Goal: Use online tool/utility: Utilize a website feature to perform a specific function

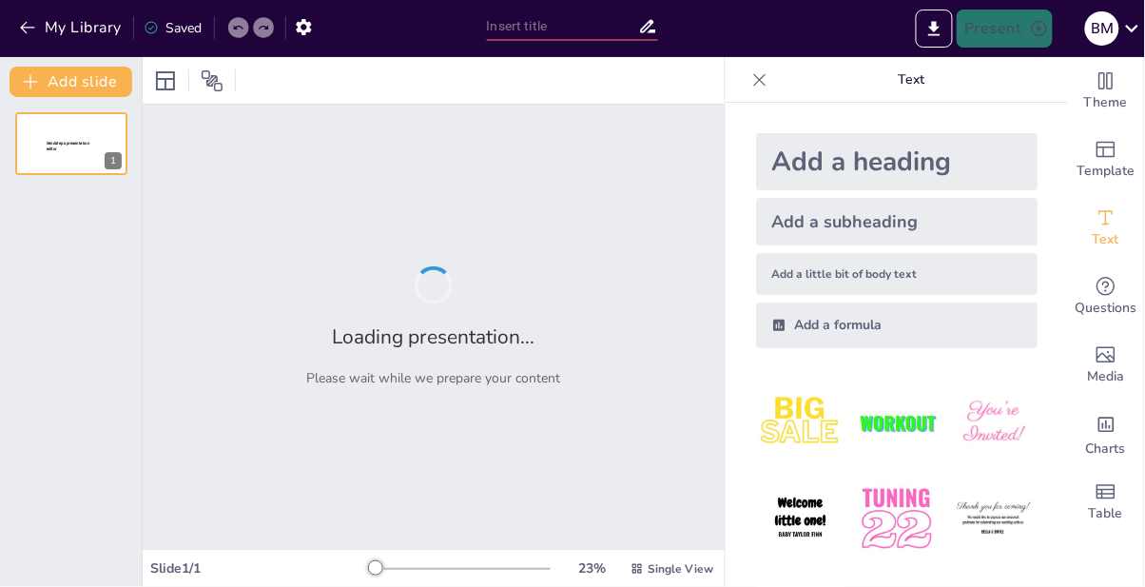
type input "Сучасні концепції самоменеджменту: зміст та елементи"
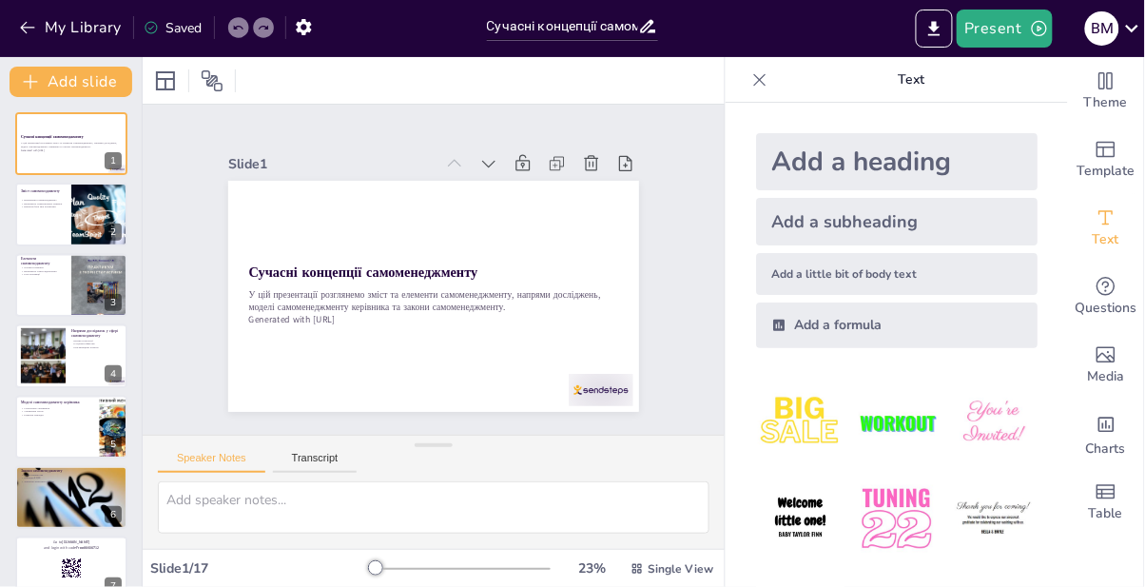
checkbox input "true"
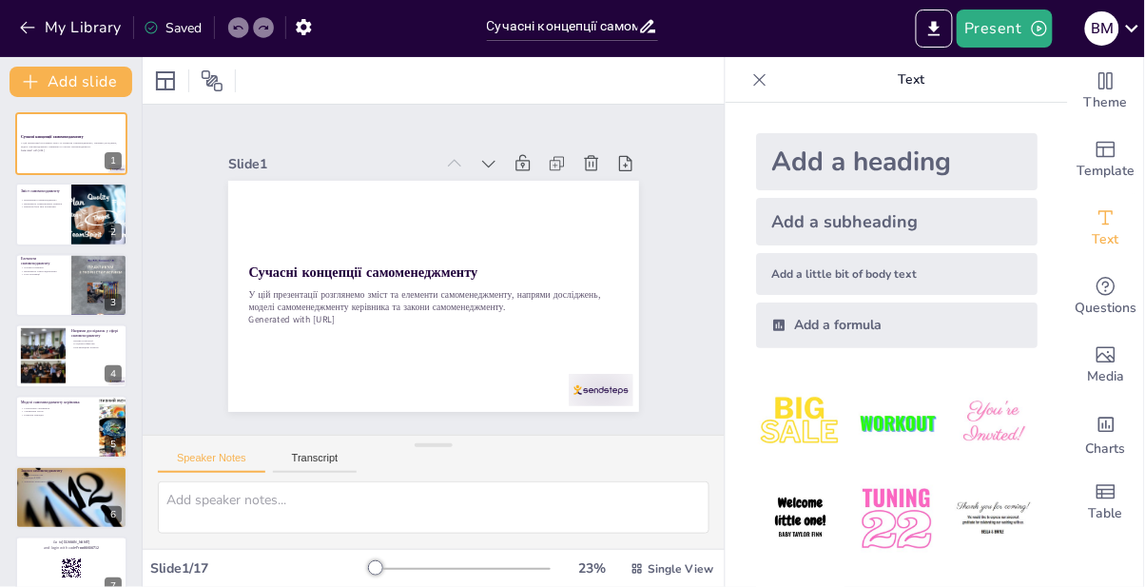
checkbox input "true"
click at [936, 30] on icon "Export to PowerPoint" at bounding box center [934, 28] width 11 height 14
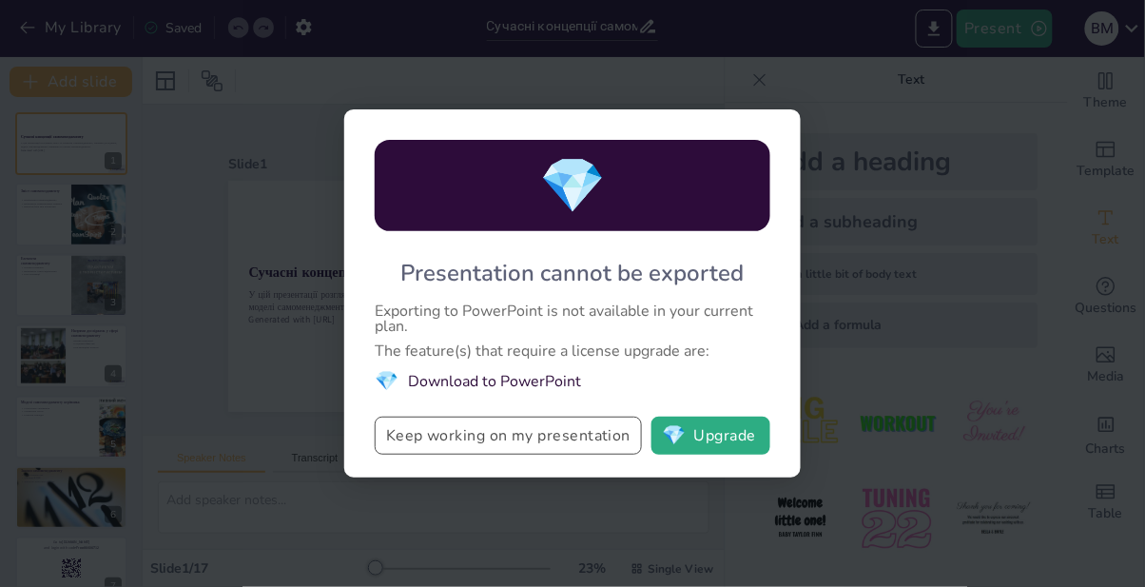
click at [591, 438] on button "Keep working on my presentation" at bounding box center [508, 436] width 267 height 38
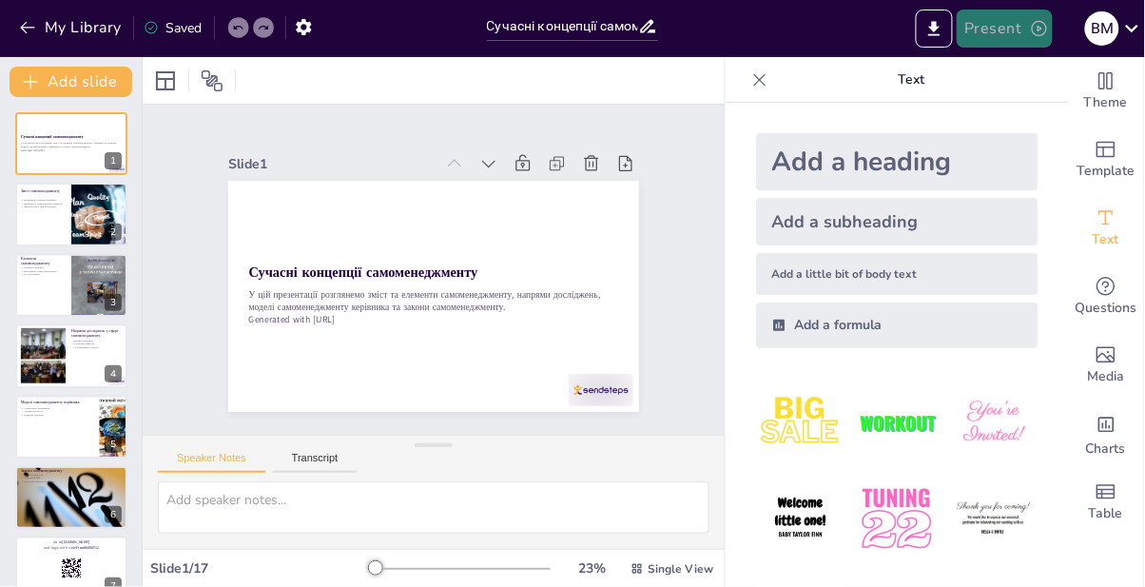
click at [1010, 33] on button "Present" at bounding box center [1004, 29] width 95 height 38
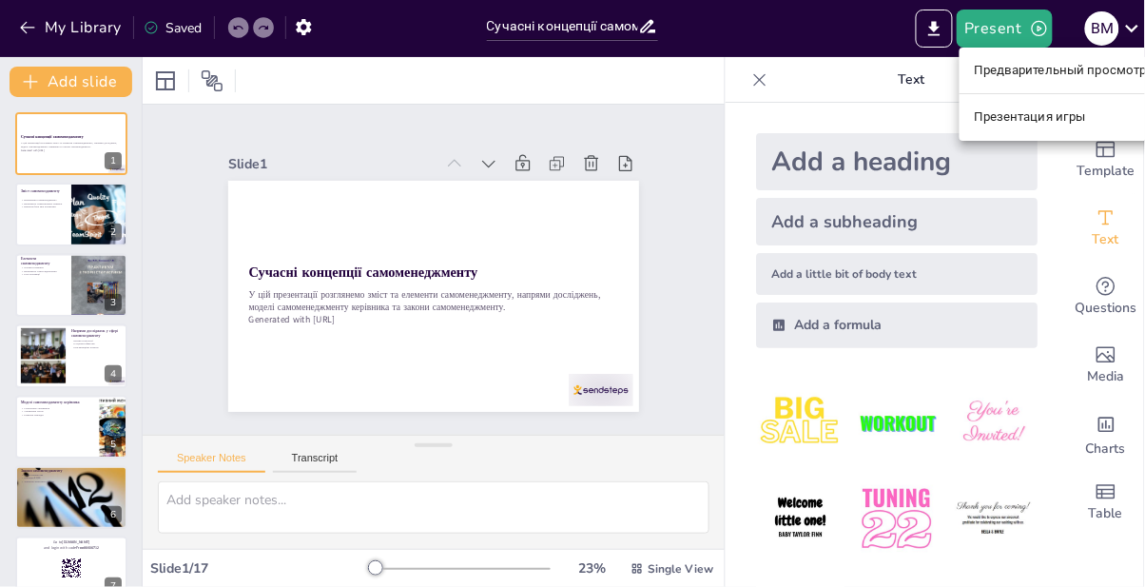
click at [309, 25] on div at bounding box center [572, 293] width 1145 height 587
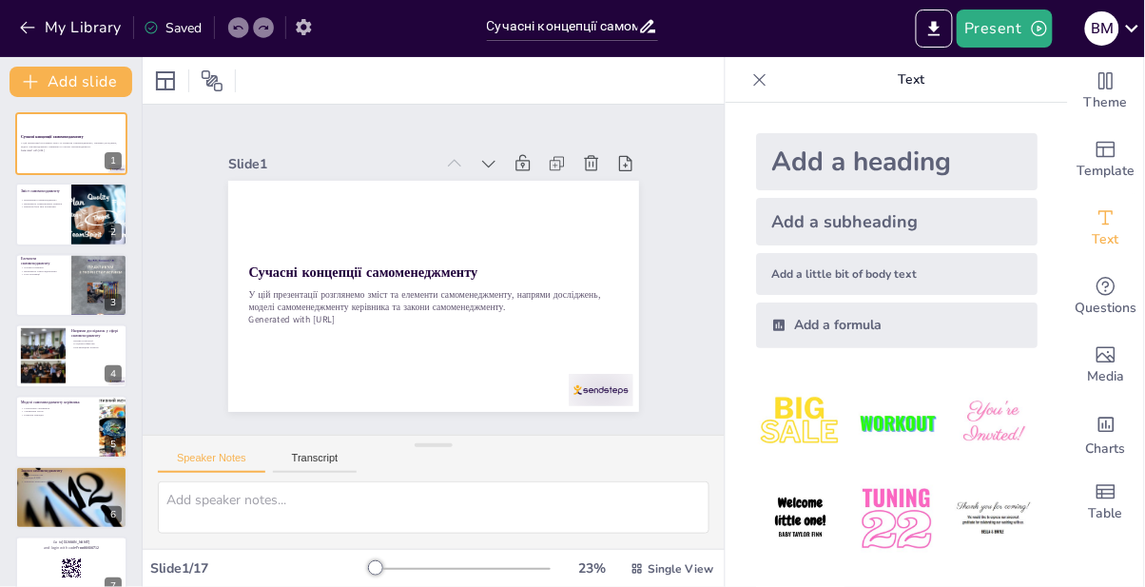
click at [309, 34] on icon "button" at bounding box center [304, 27] width 20 height 20
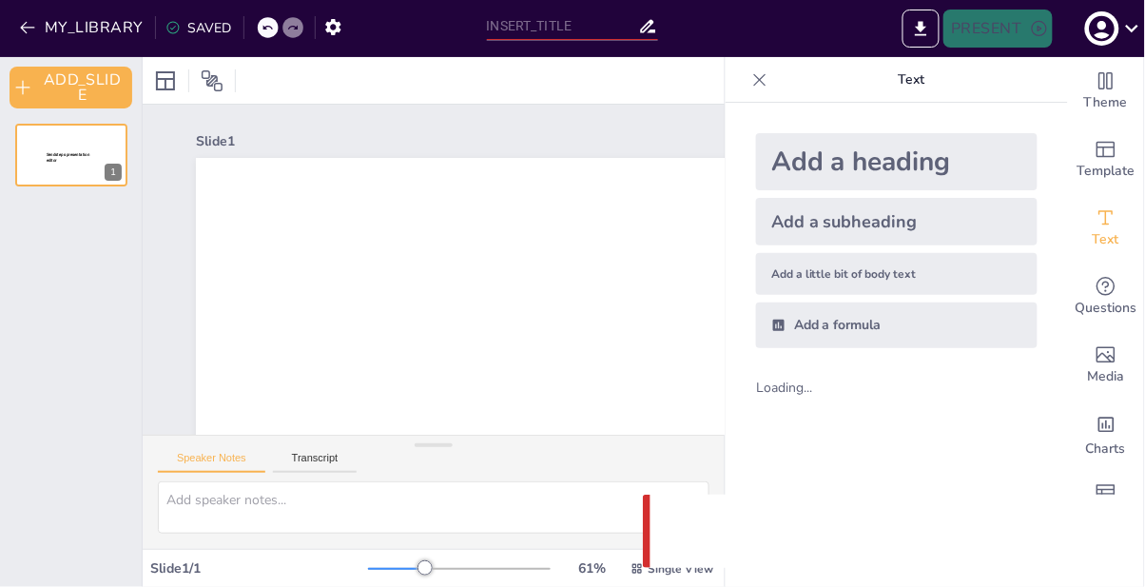
type input "Сучасні концепції самоменеджменту: зміст та елементи"
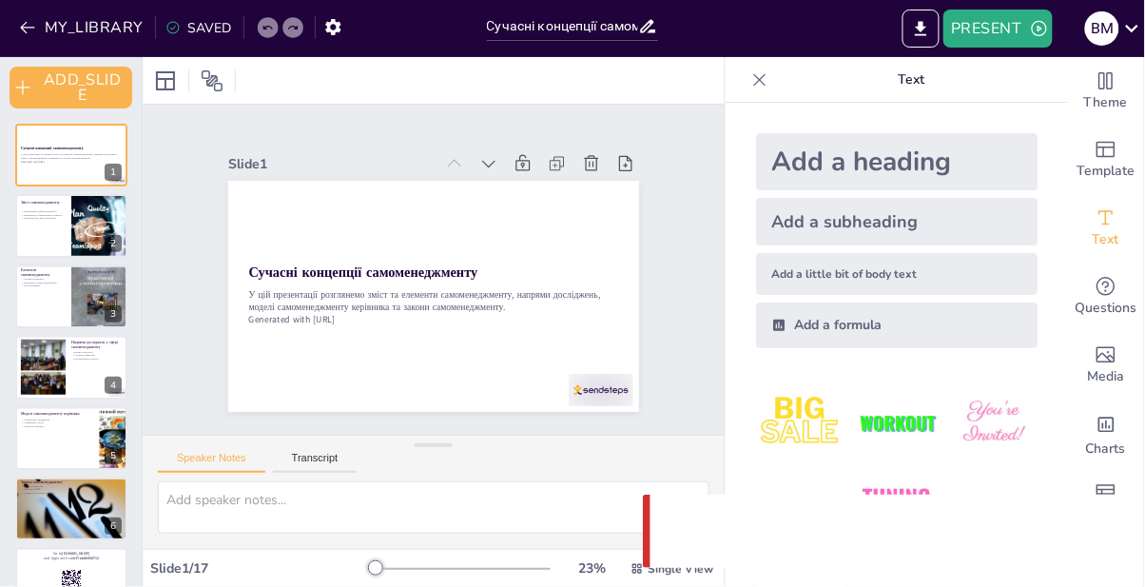
checkbox input "true"
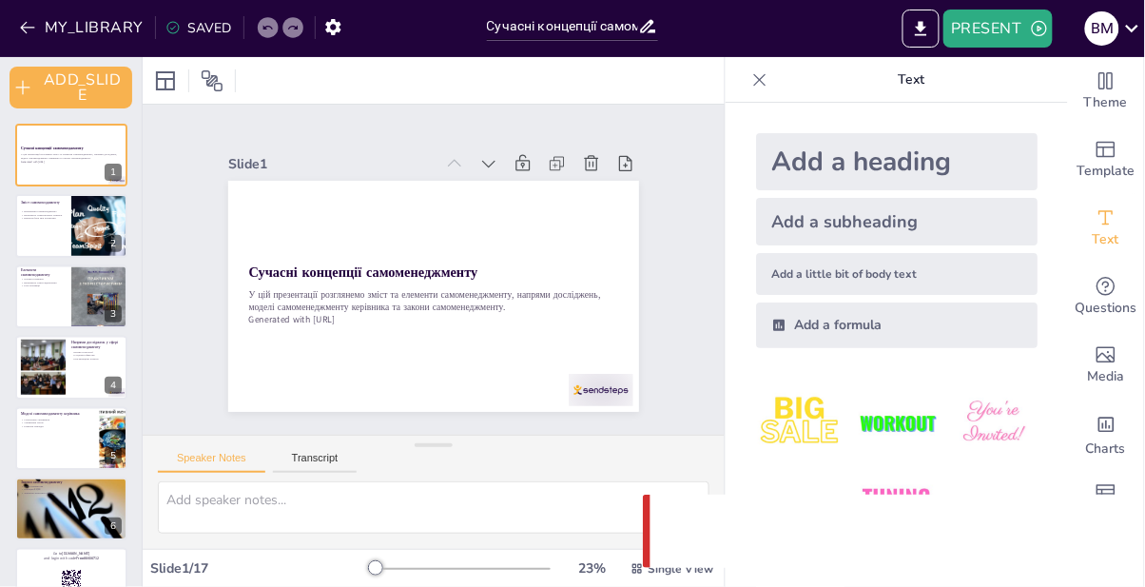
checkbox input "true"
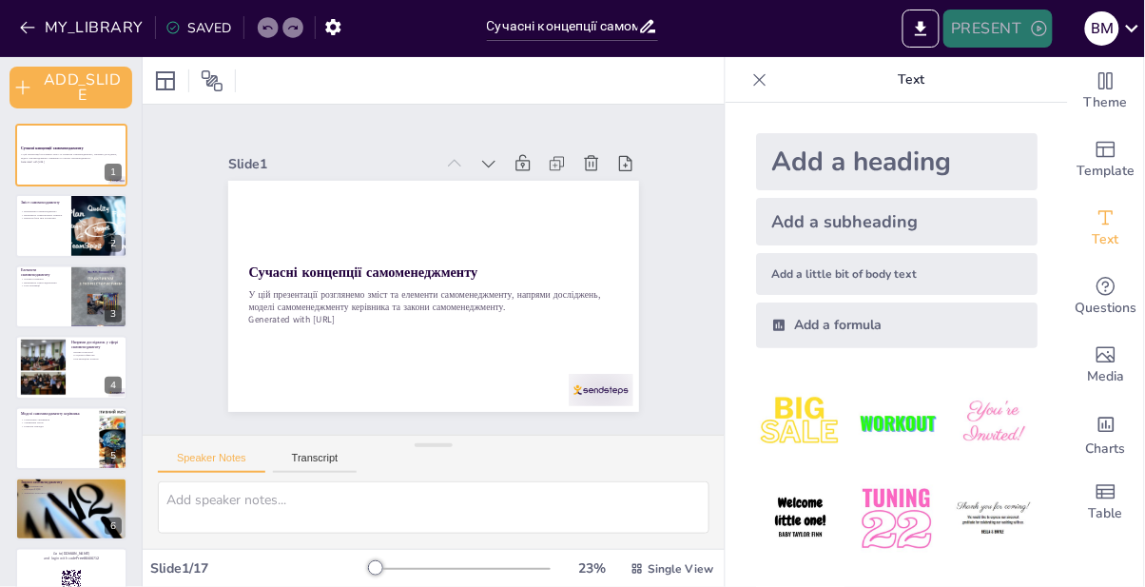
click at [1021, 35] on button "PRESENT" at bounding box center [997, 29] width 108 height 38
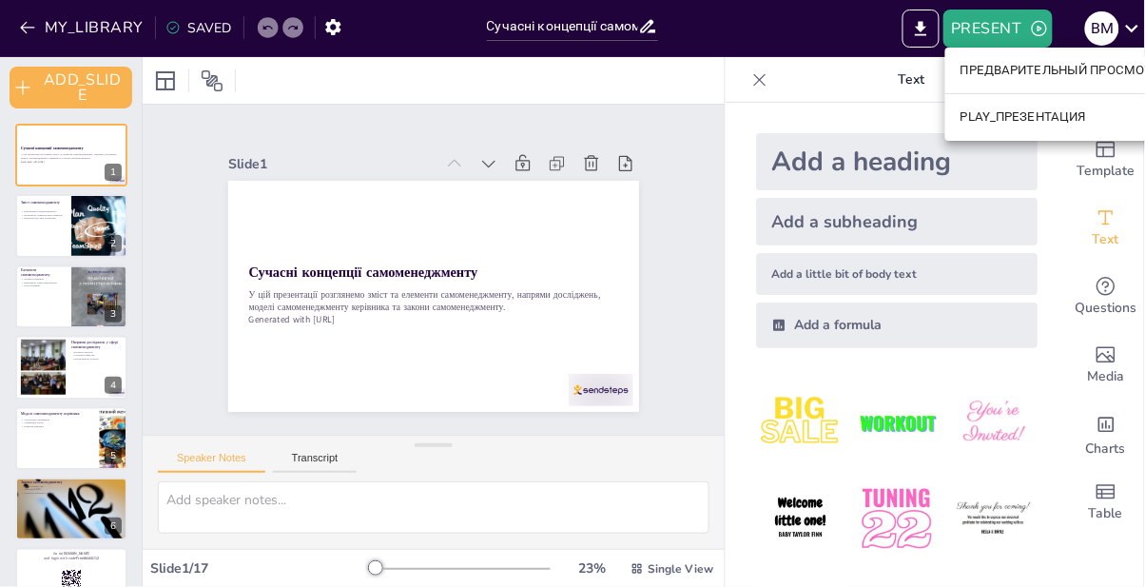
click at [928, 32] on div at bounding box center [572, 293] width 1145 height 587
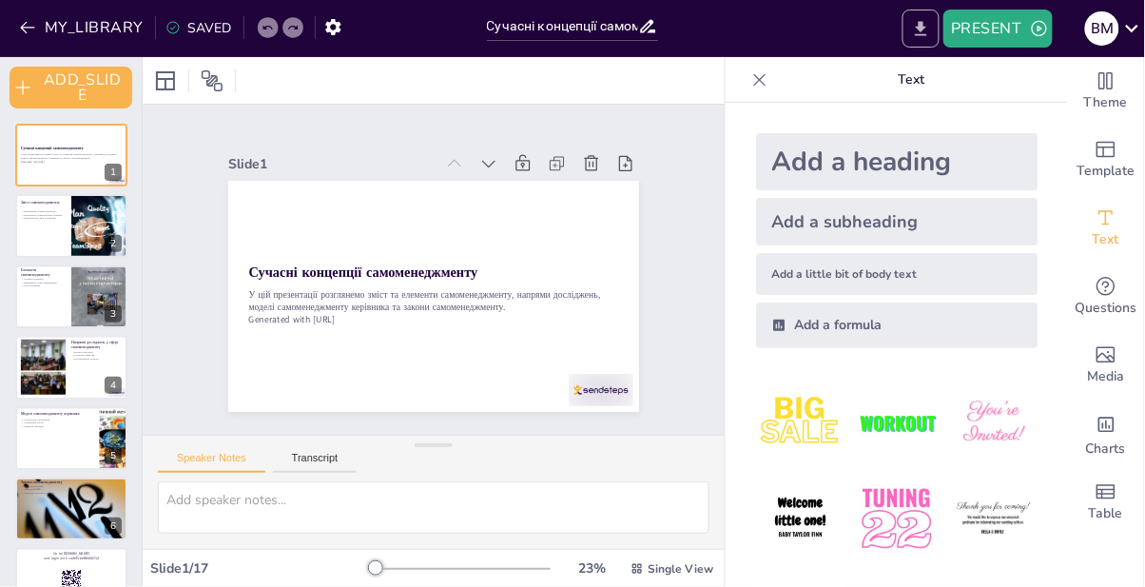
click at [920, 34] on icon "EXPORT_TO_POWERPOINT" at bounding box center [921, 28] width 11 height 14
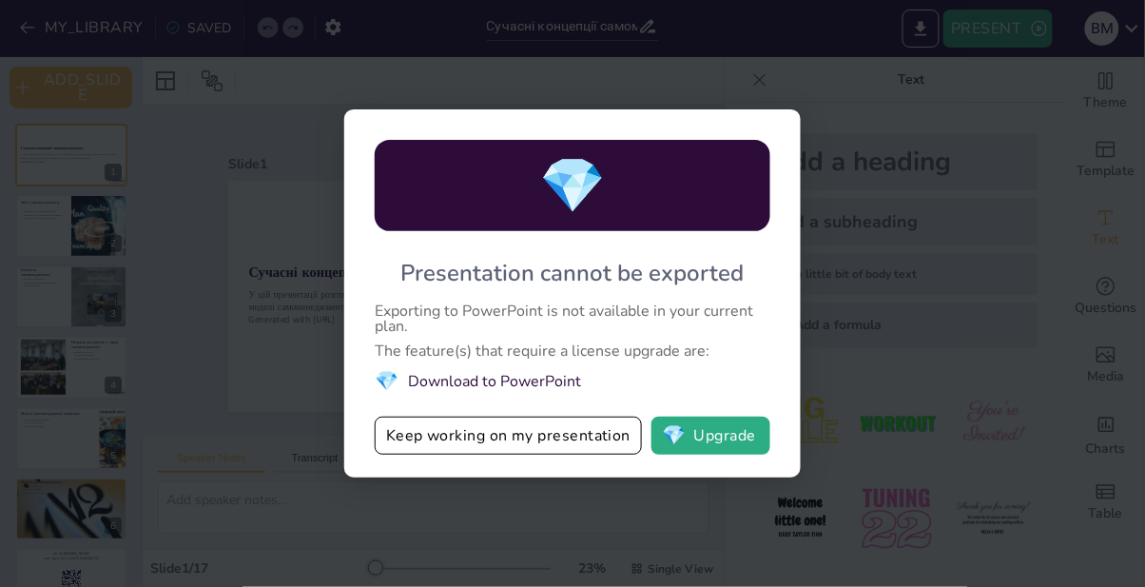
click at [884, 140] on div "💎 Presentation cannot be exported Exporting to PowerPoint is not available in y…" at bounding box center [572, 293] width 1145 height 587
click at [775, 71] on div "💎 Presentation cannot be exported Exporting to PowerPoint is not available in y…" at bounding box center [572, 293] width 1145 height 587
click at [561, 443] on button "Keep working on my presentation" at bounding box center [508, 436] width 267 height 38
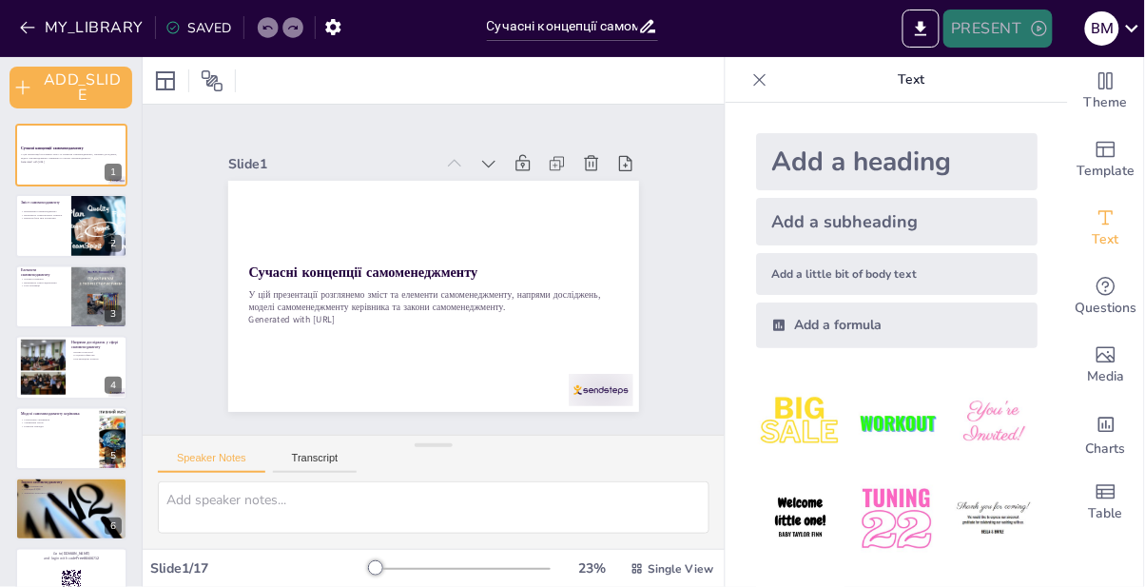
click at [1001, 33] on button "PRESENT" at bounding box center [997, 29] width 108 height 38
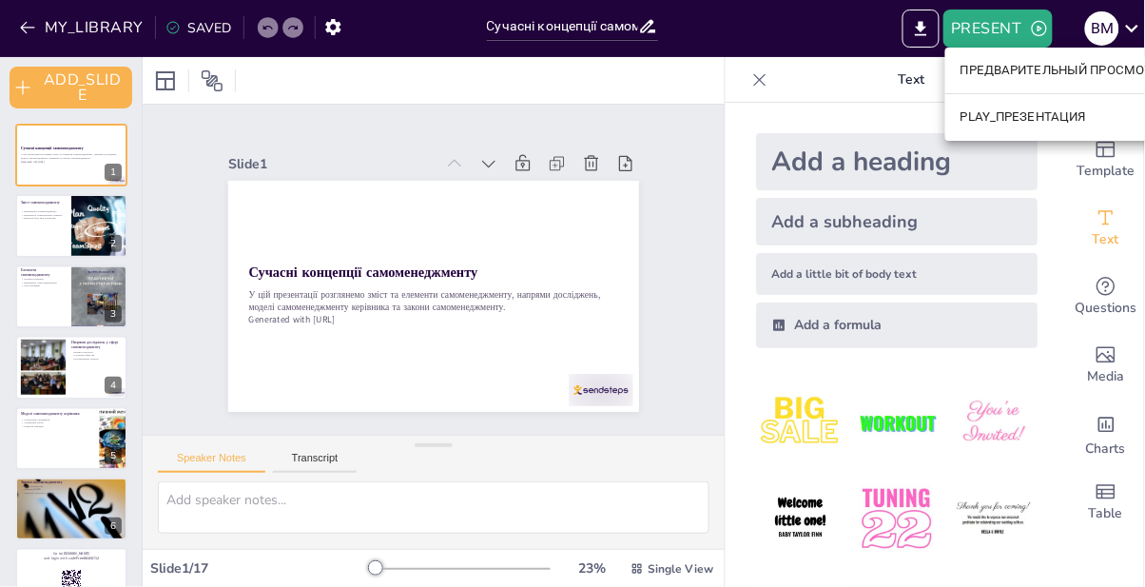
click at [1041, 123] on font "PLAY_ПРЕЗЕНТАЦИЯ" at bounding box center [1024, 117] width 126 height 14
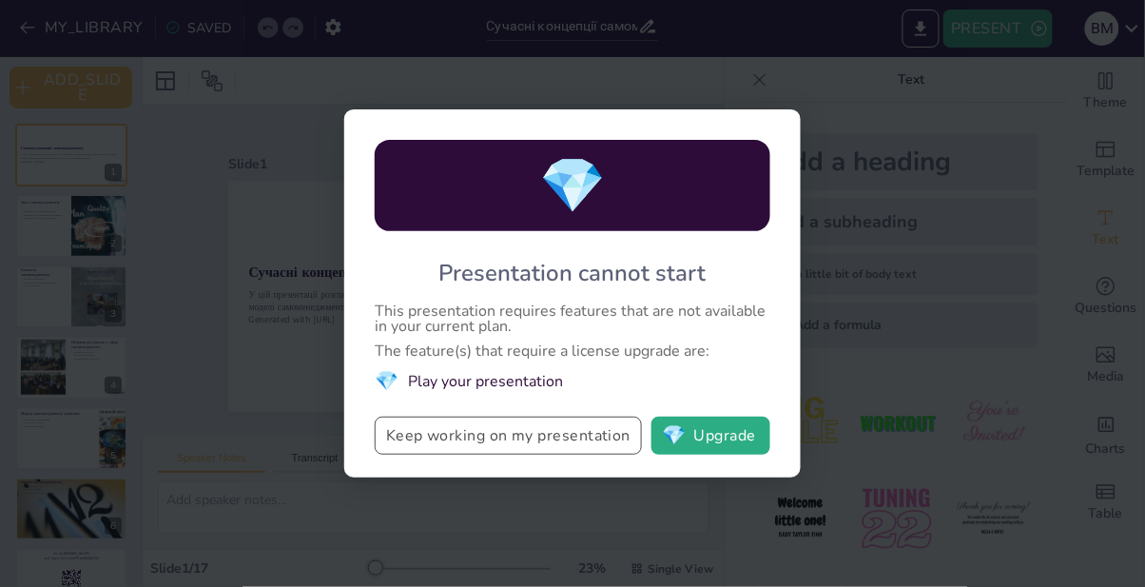
click at [595, 420] on button "Keep working on my presentation" at bounding box center [508, 436] width 267 height 38
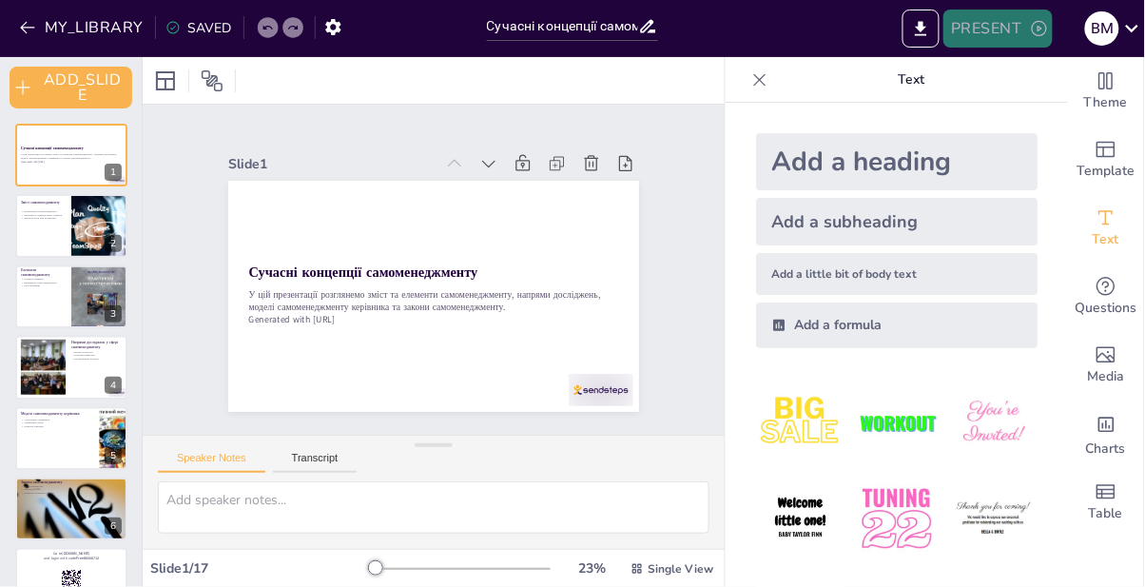
click at [1030, 47] on button "PRESENT" at bounding box center [997, 29] width 108 height 38
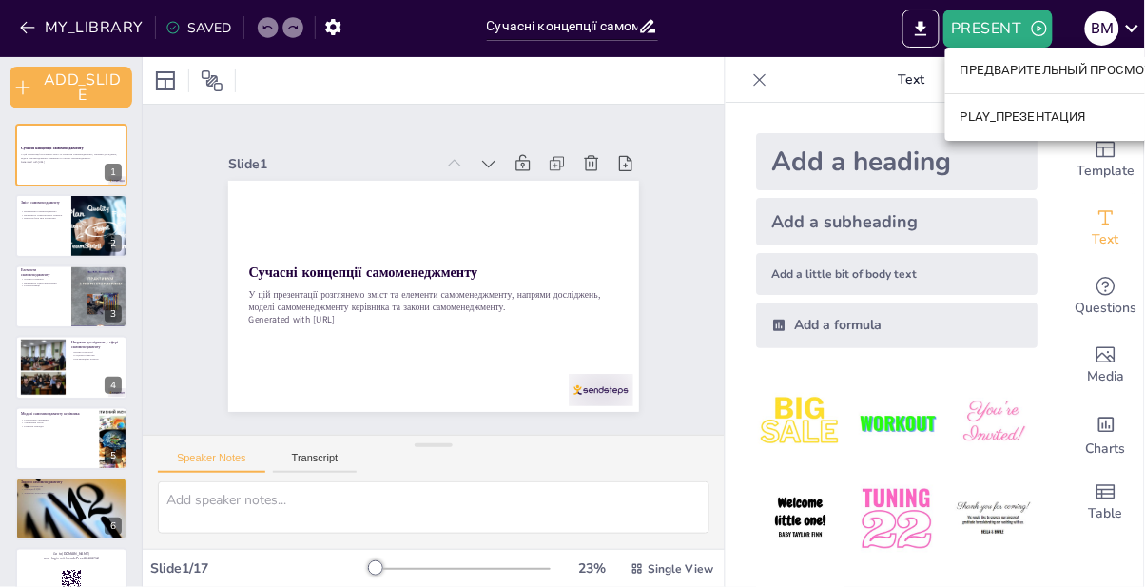
click at [1035, 77] on font "ПРЕДВАРИТЕЛЬНЫЙ ПРОСМОТР_ПРЕЗЕНТАЦИИ" at bounding box center [1109, 71] width 297 height 14
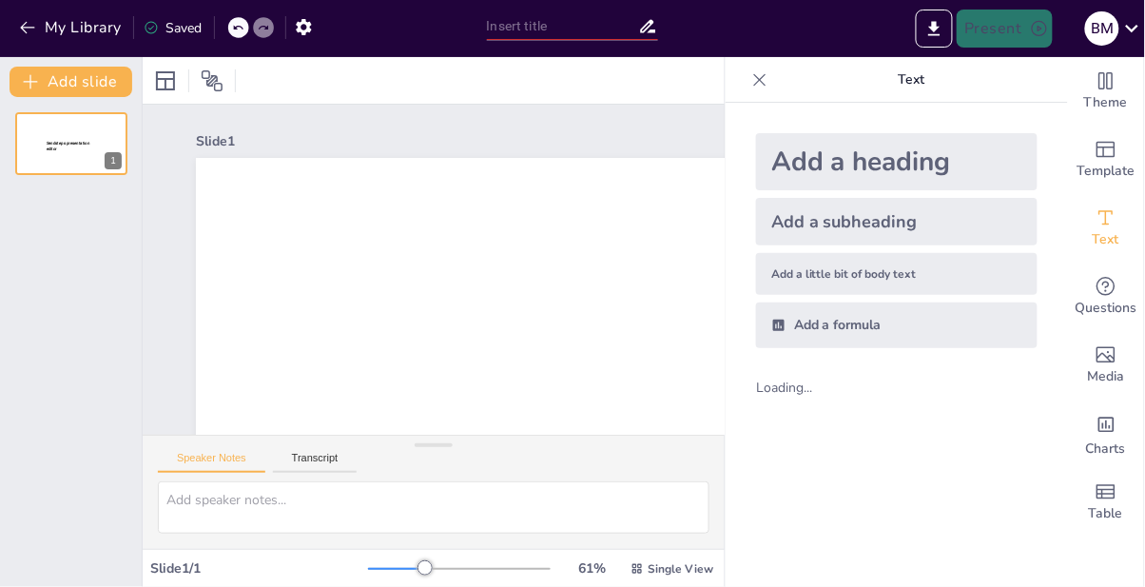
type input "Сучасні концепції самоменеджменту: зміст та елементи"
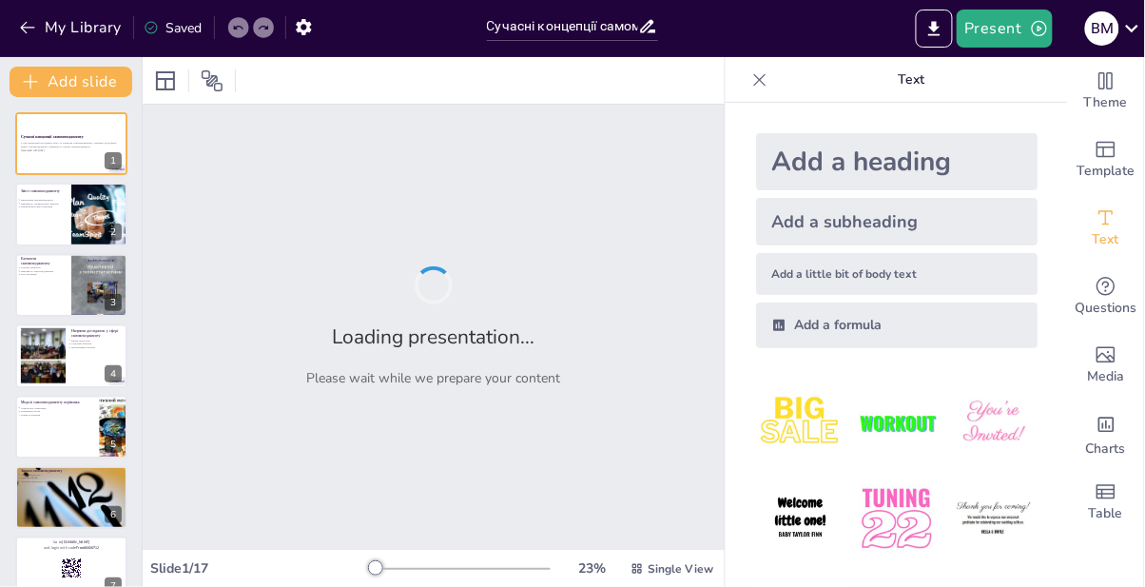
checkbox input "true"
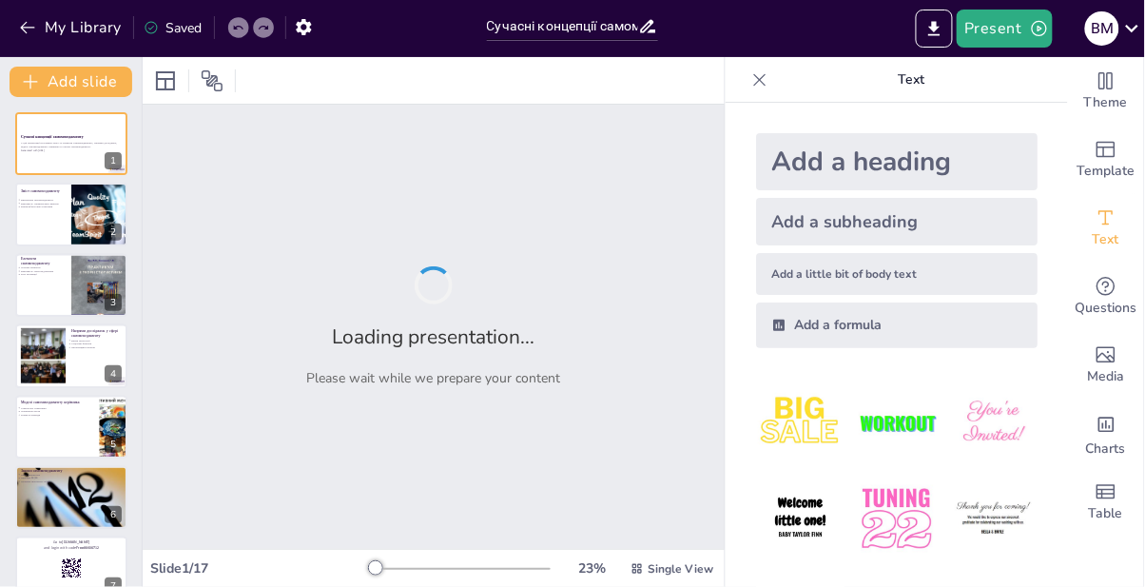
checkbox input "true"
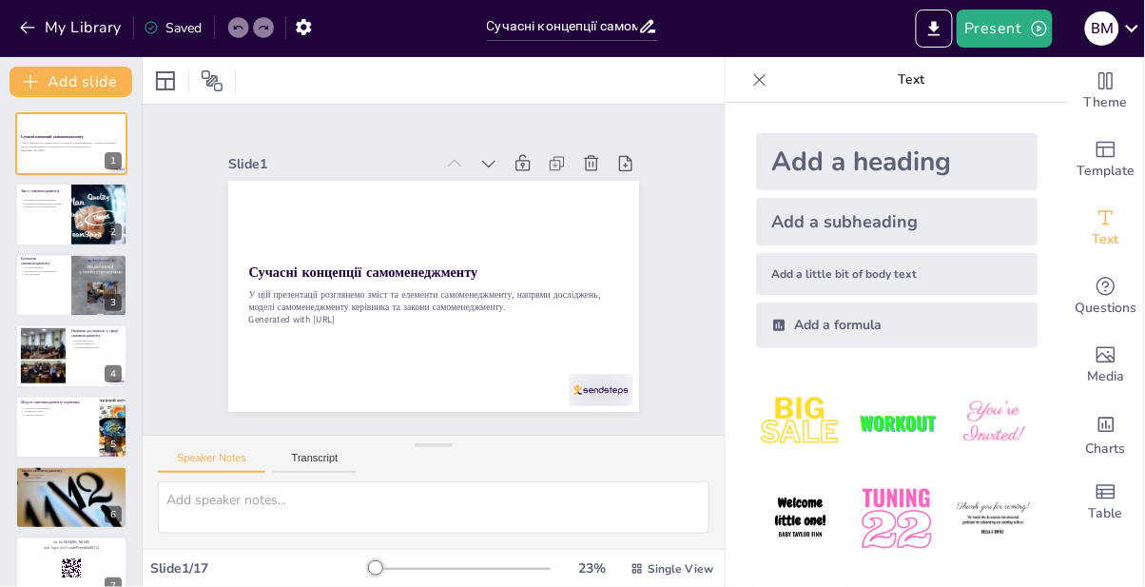
checkbox input "true"
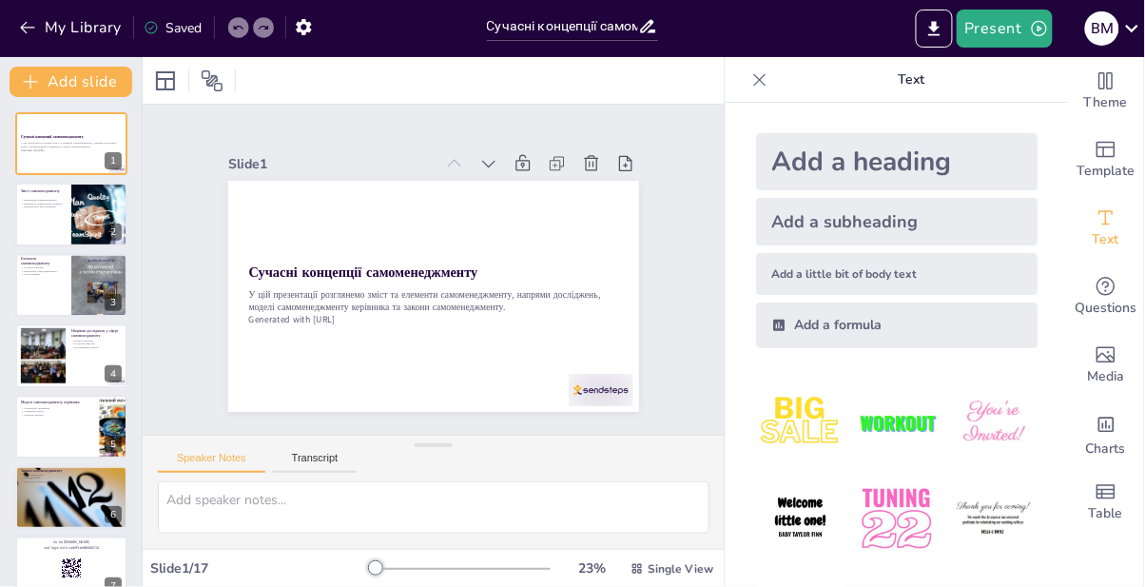
checkbox input "true"
click at [1012, 29] on button "Present" at bounding box center [1004, 29] width 95 height 38
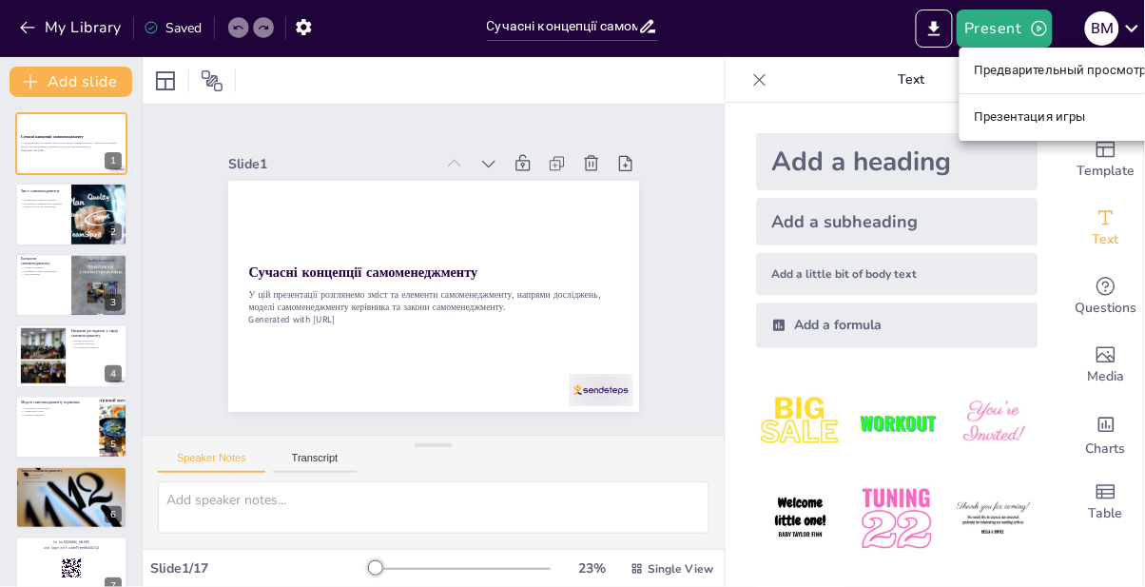
click at [1062, 72] on font "Предварительный просмотр презентации" at bounding box center [1102, 71] width 254 height 14
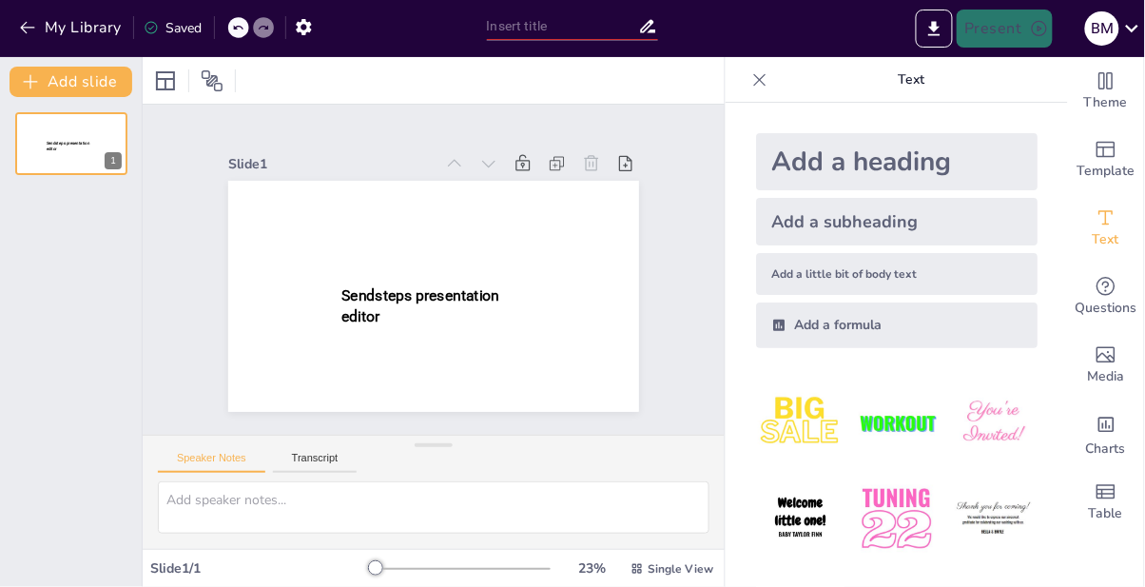
type input "Сучасні концепції самоменеджменту: зміст та елементи"
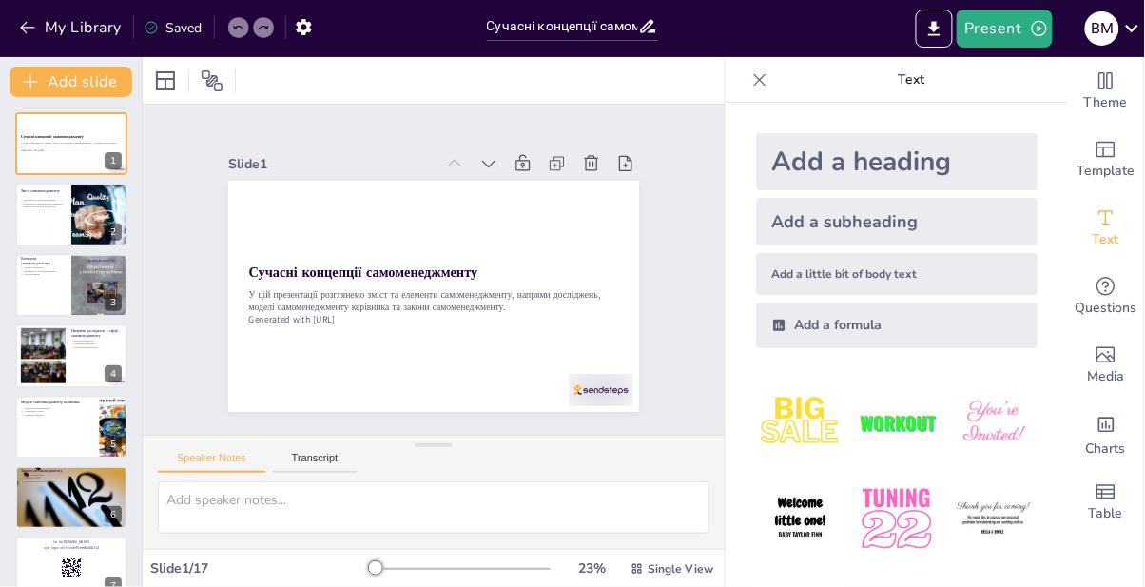
checkbox input "true"
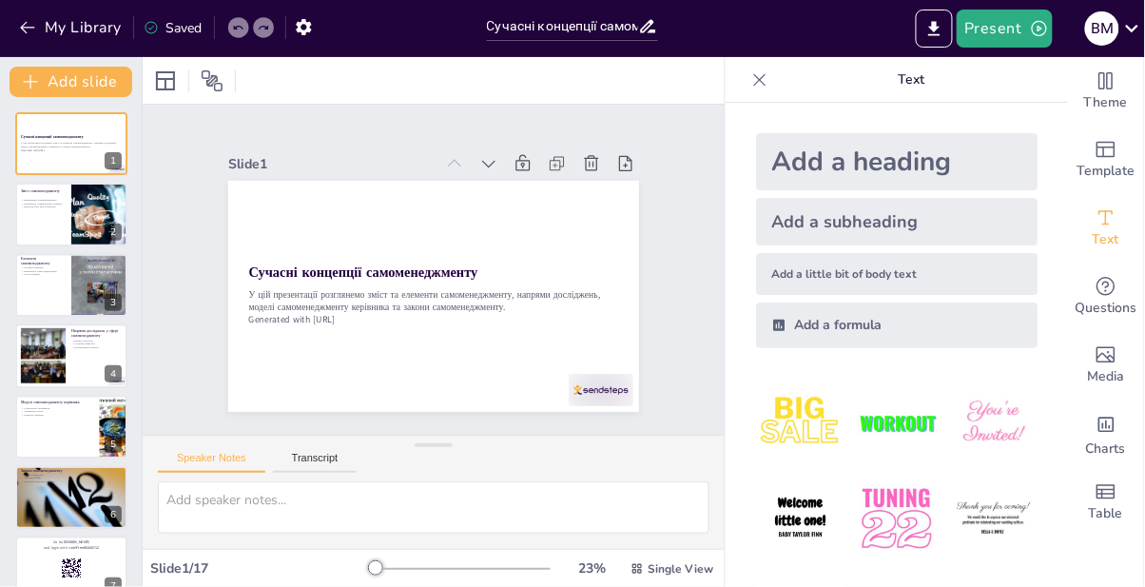
checkbox input "true"
click at [601, 319] on p "Generated with [URL]" at bounding box center [434, 320] width 370 height 12
checkbox input "true"
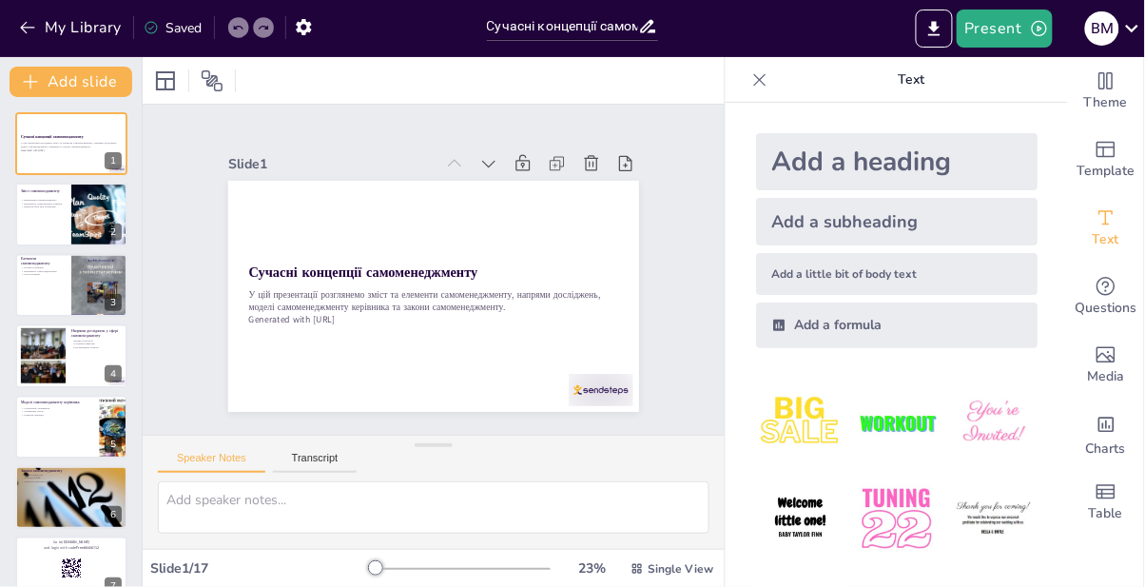
checkbox input "true"
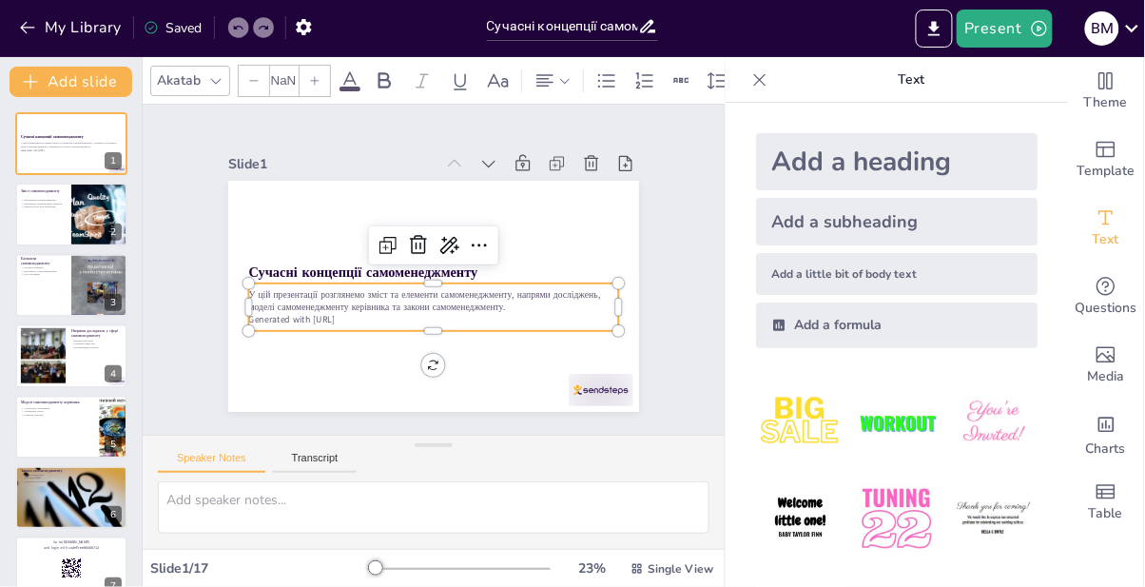
type input "32"
click at [697, 275] on div "Slide 1 Сучасні концепції самоменеджменту У цій презентації розглянемо зміст та…" at bounding box center [434, 270] width 582 height 330
checkbox input "true"
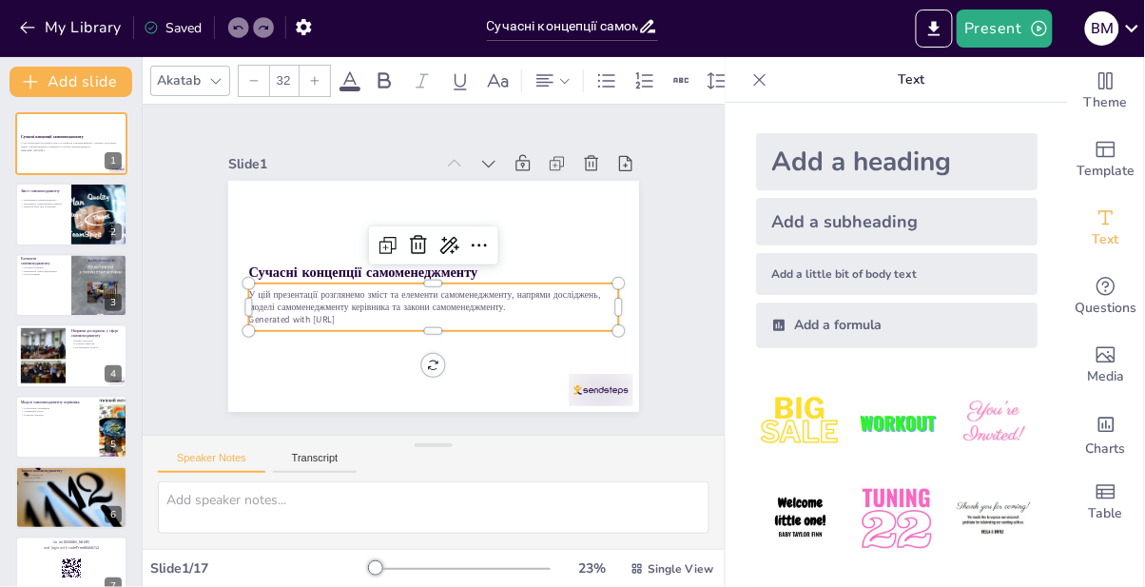
checkbox input "true"
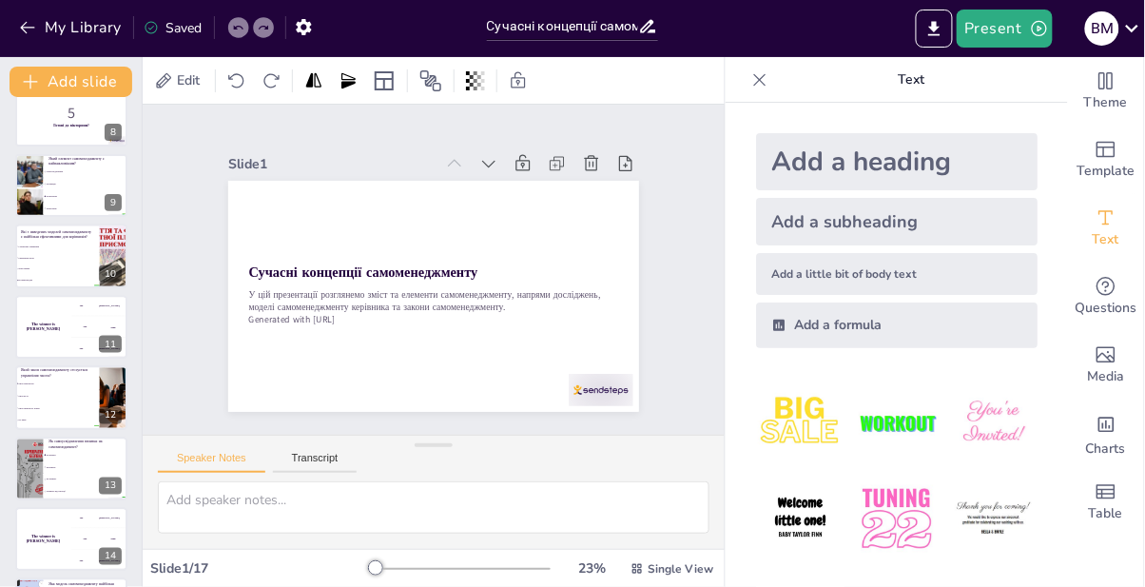
scroll to position [735, 0]
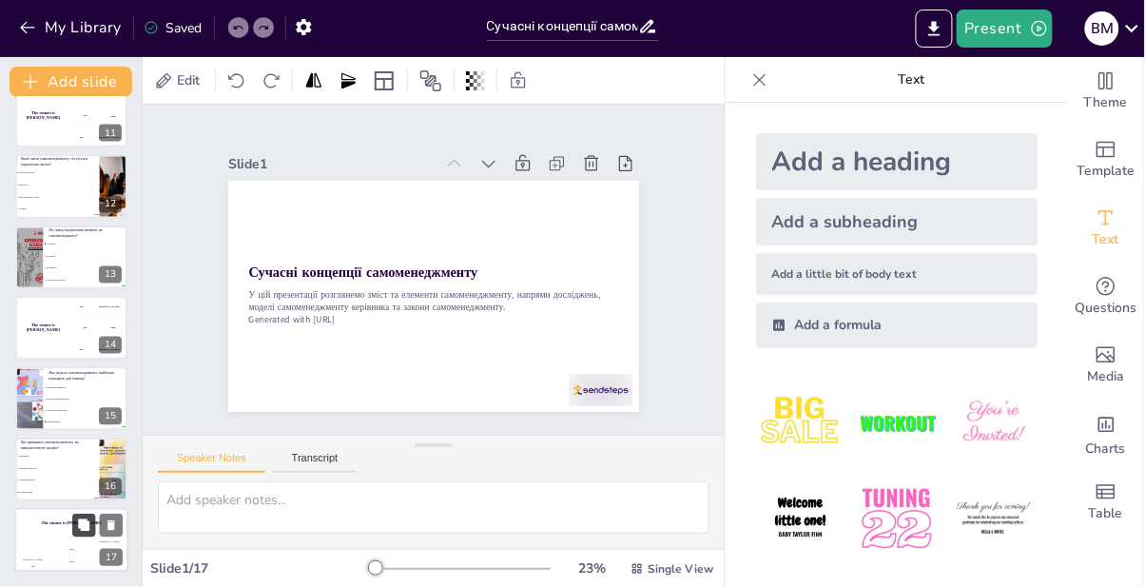
click at [77, 533] on button at bounding box center [83, 525] width 23 height 23
checkbox input "true"
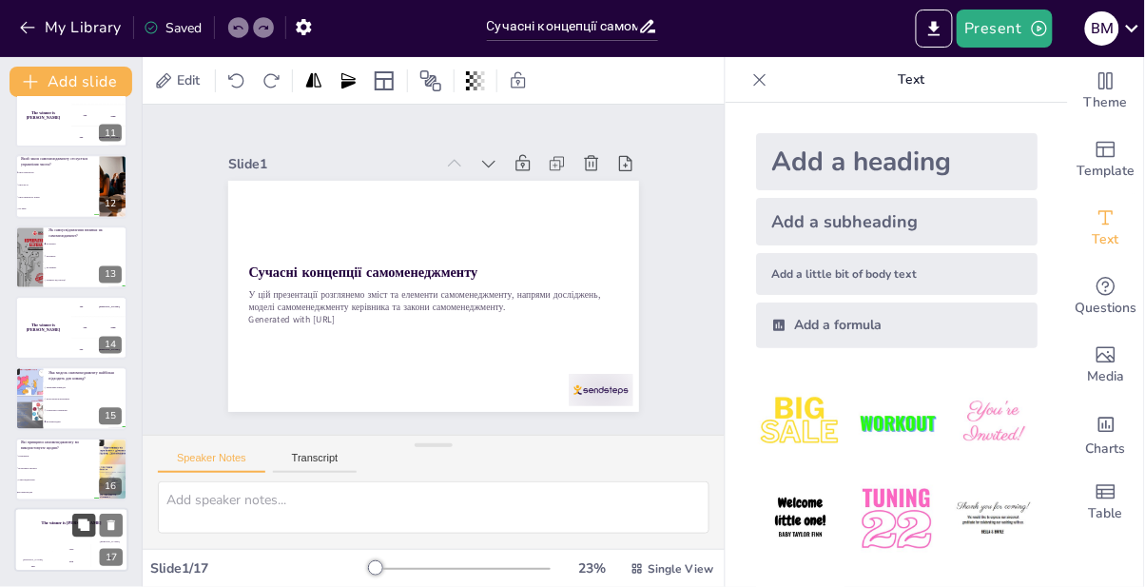
checkbox input "true"
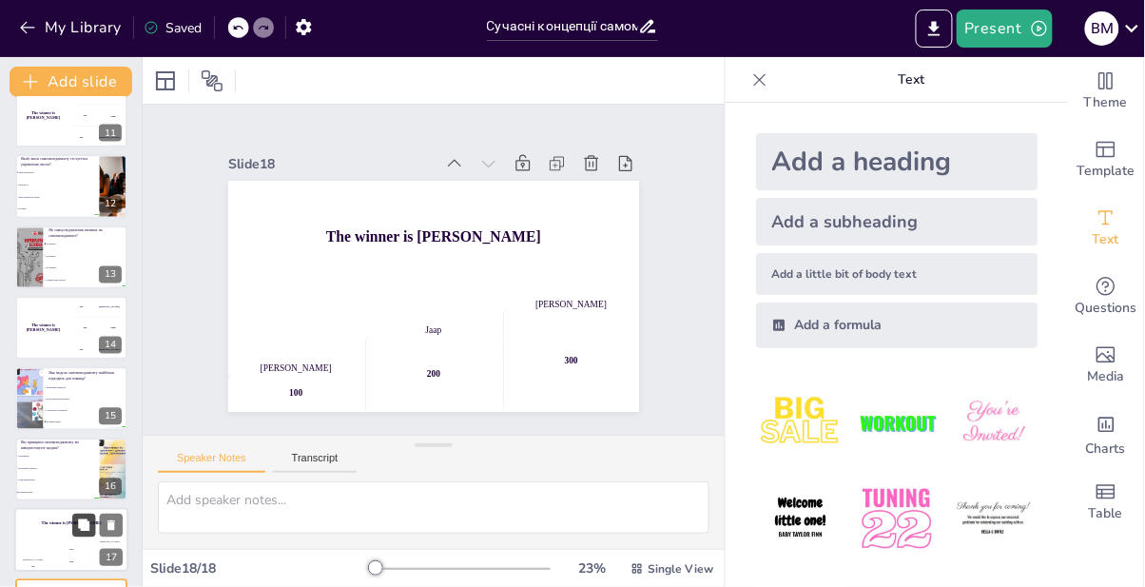
checkbox input "true"
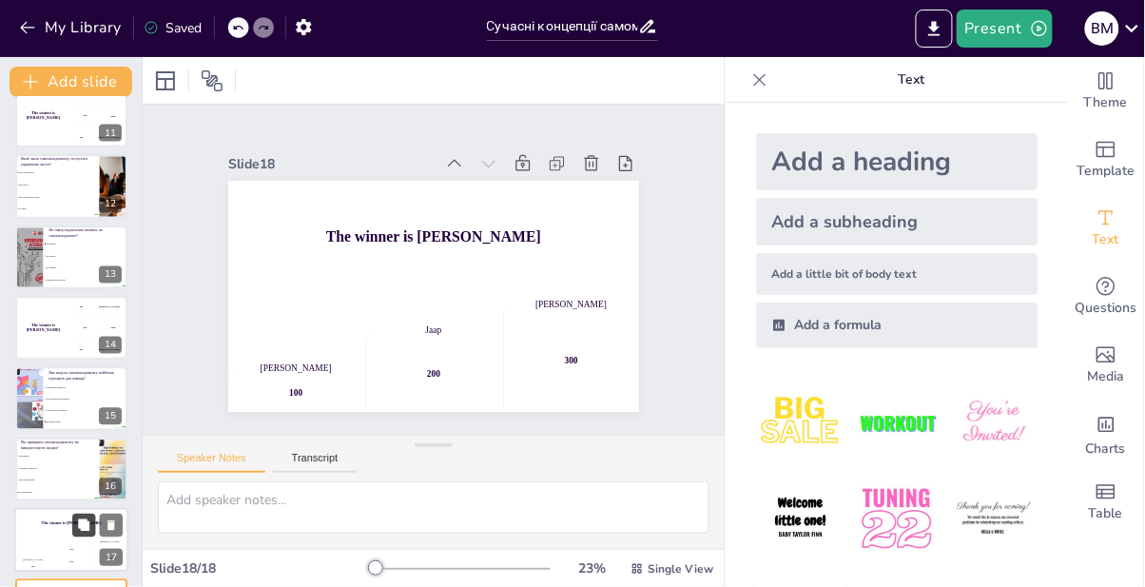
checkbox input "true"
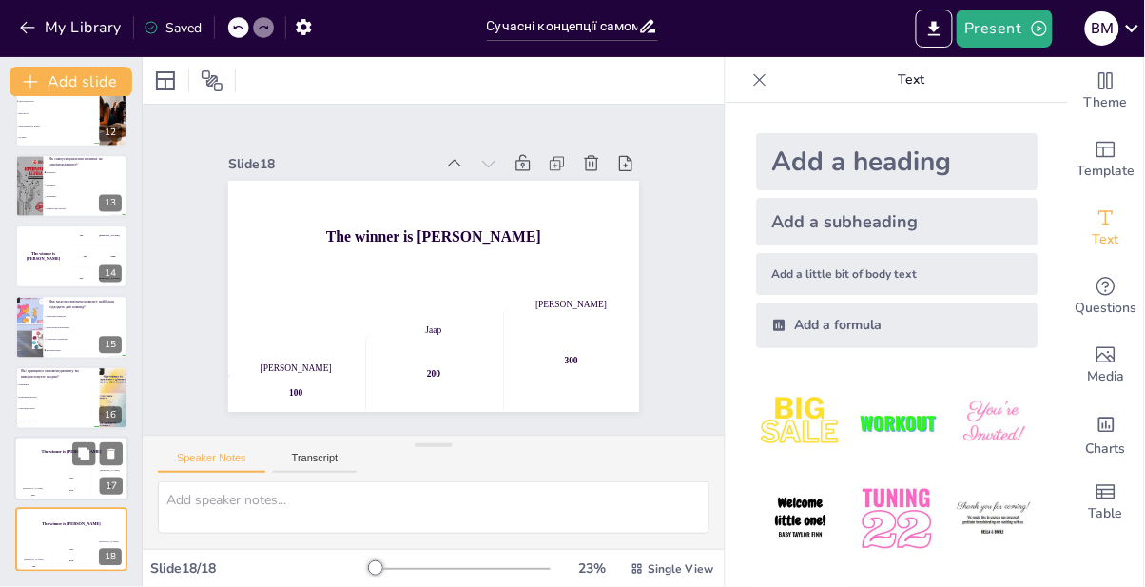
click at [73, 490] on div "200" at bounding box center [71, 490] width 38 height 21
checkbox input "true"
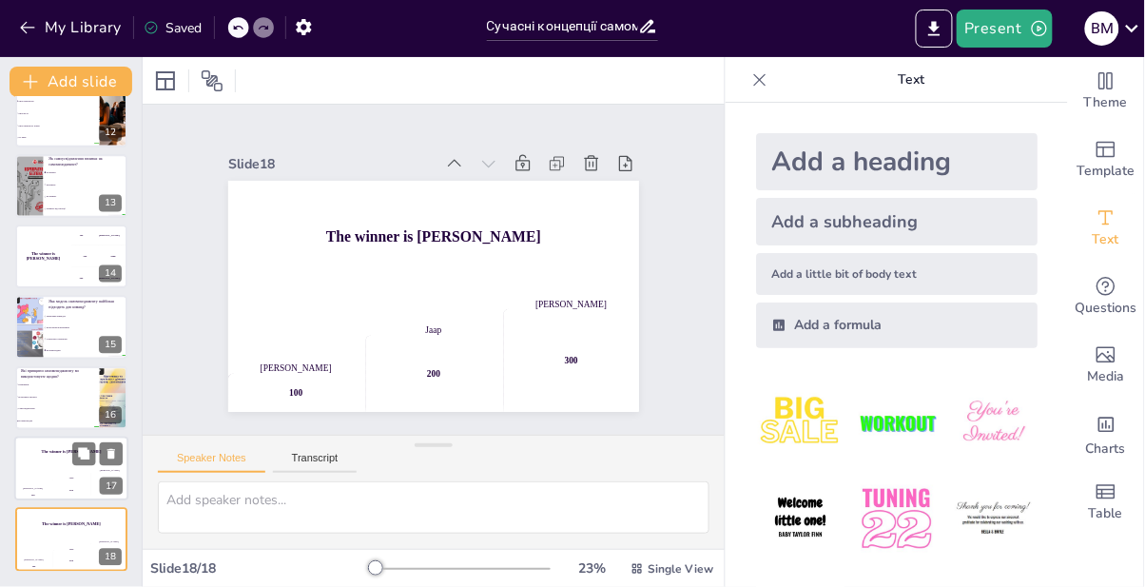
checkbox input "true"
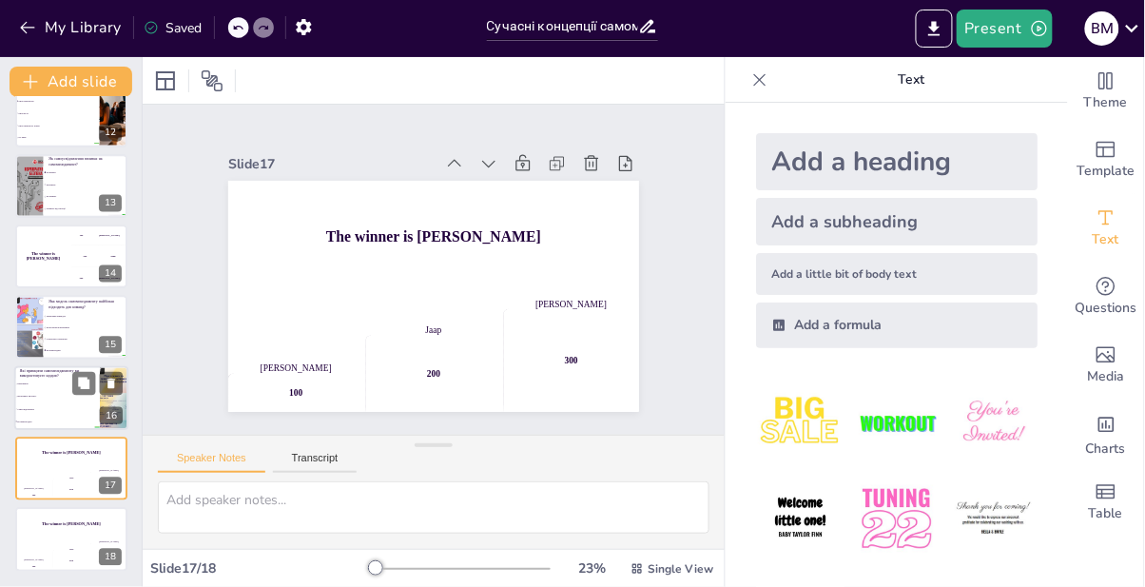
click at [65, 403] on li "Самоусвідомлення" at bounding box center [57, 409] width 86 height 12
type textarea "Правильна відповідь – всі вищезгадані, оскільки всі ці принципи є важливими для…"
checkbox input "true"
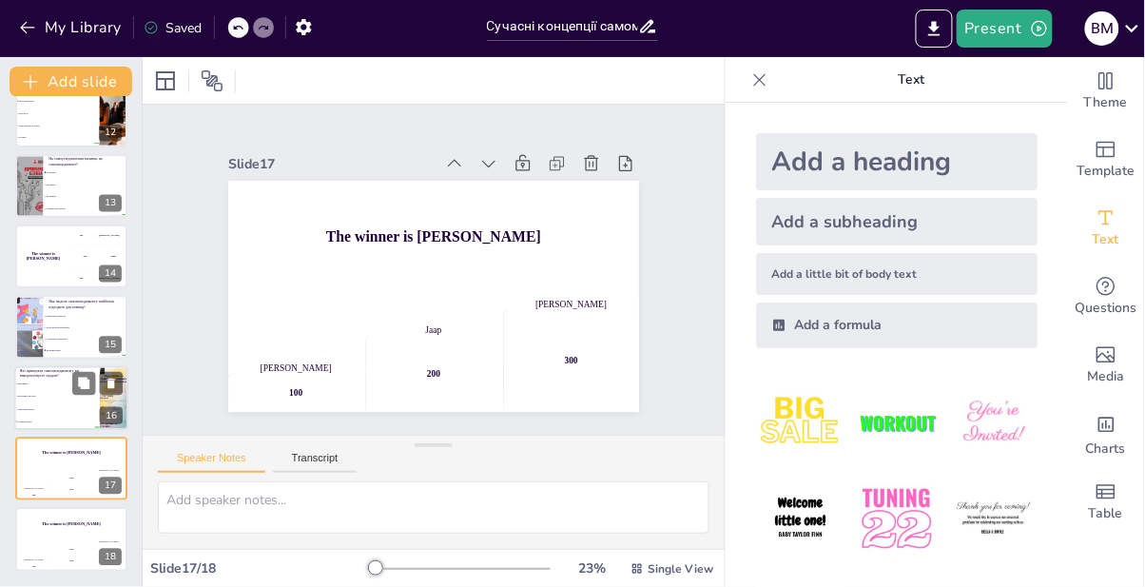
checkbox input "true"
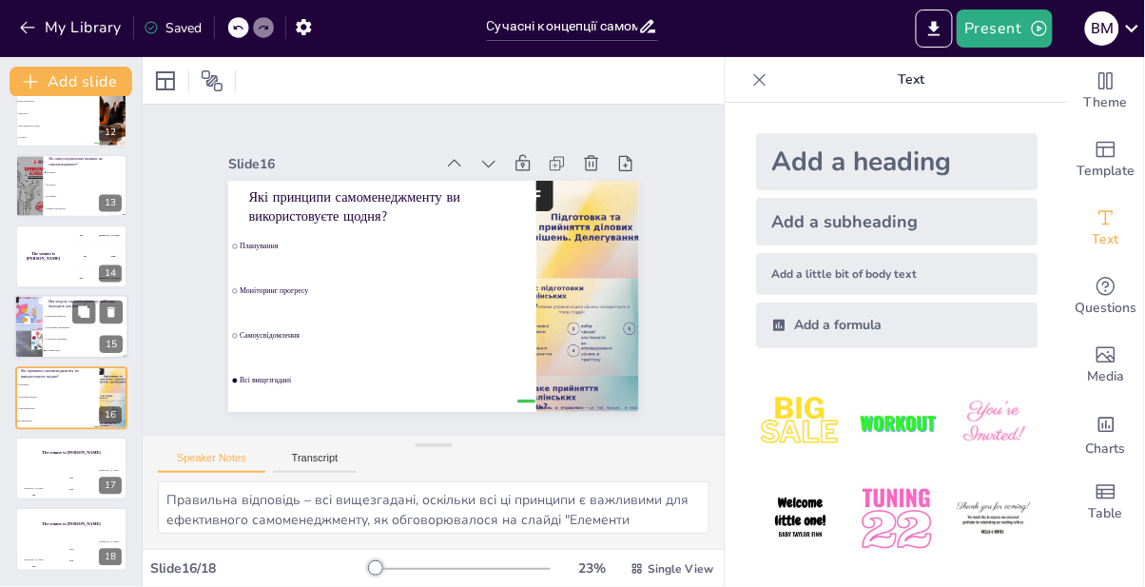
click at [70, 333] on li "Делегування повноважень" at bounding box center [86, 328] width 86 height 11
type textarea "Правильна відповідь – всі вищезгадані, оскільки всі ці моделі є важливими для е…"
checkbox input "true"
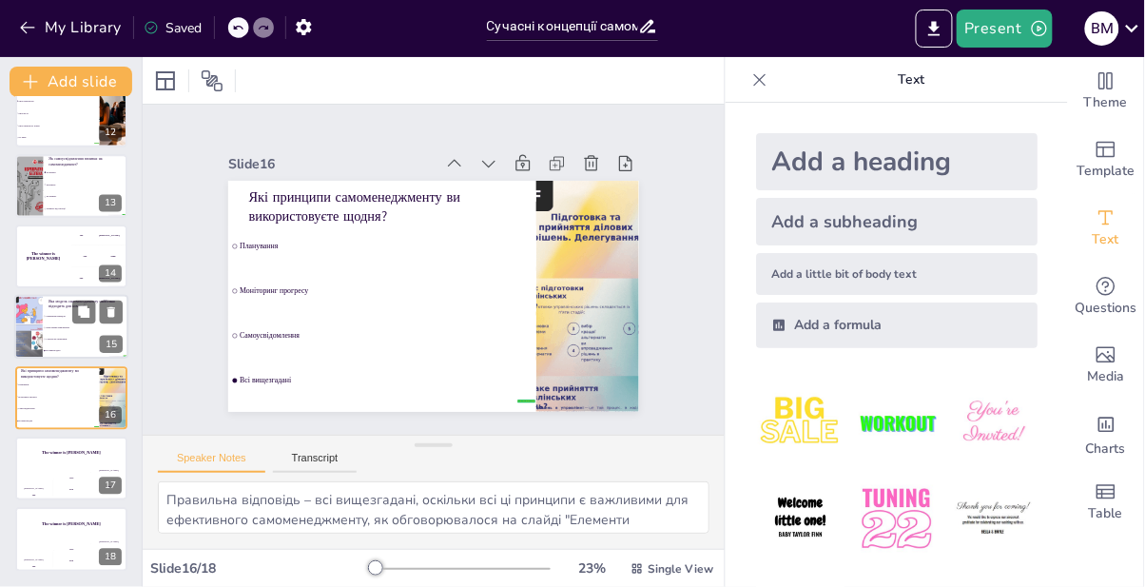
checkbox input "true"
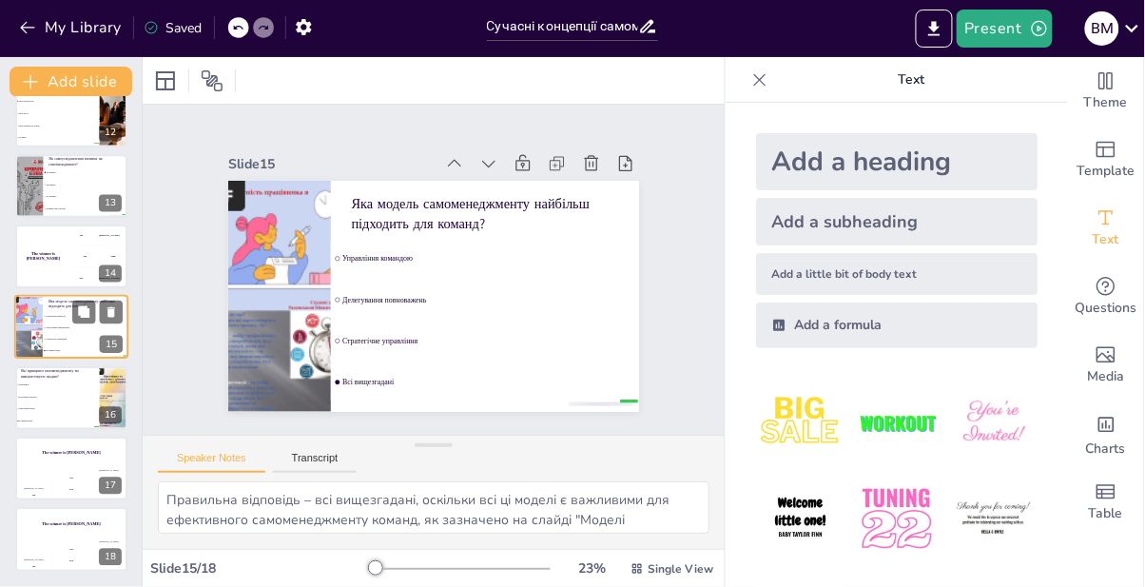
scroll to position [791, 0]
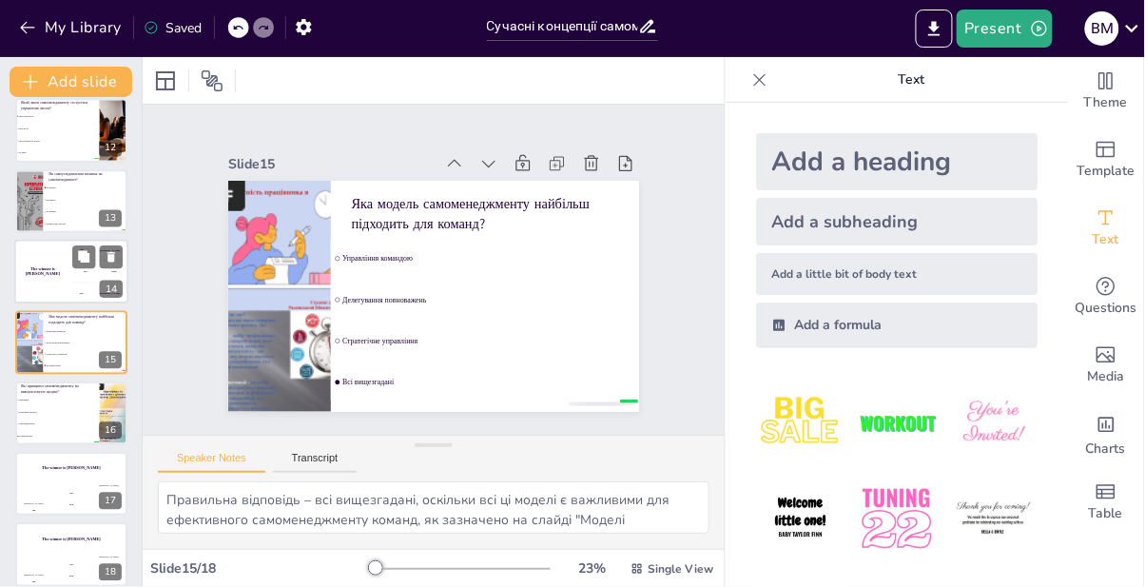
click at [66, 281] on div "The winner is Niels 🏆" at bounding box center [42, 272] width 57 height 65
checkbox input "true"
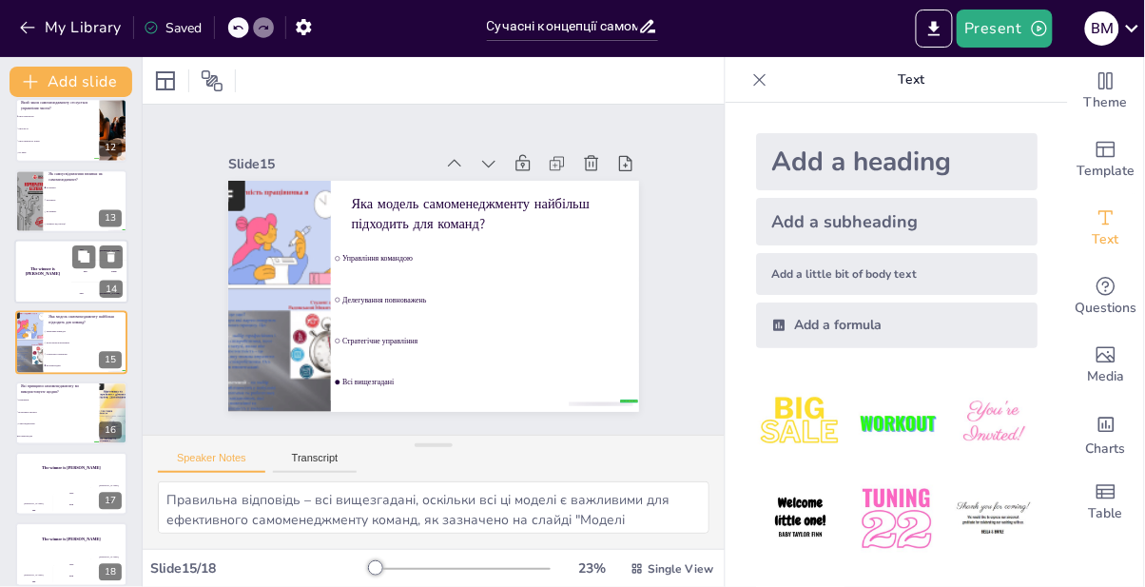
checkbox input "true"
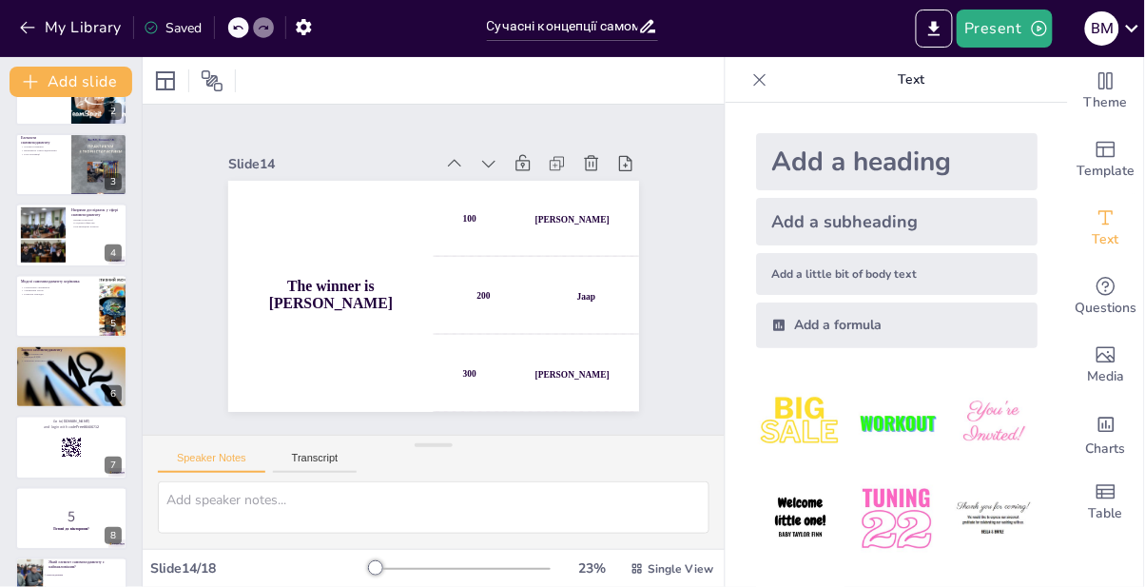
scroll to position [121, 0]
checkbox input "true"
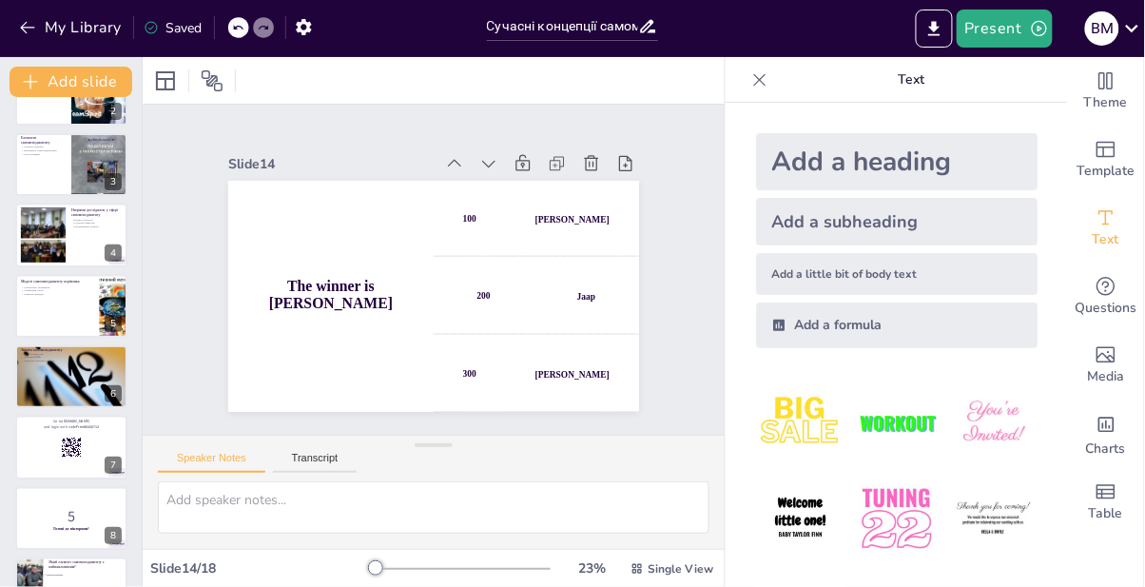
checkbox input "true"
